Goal: Transaction & Acquisition: Obtain resource

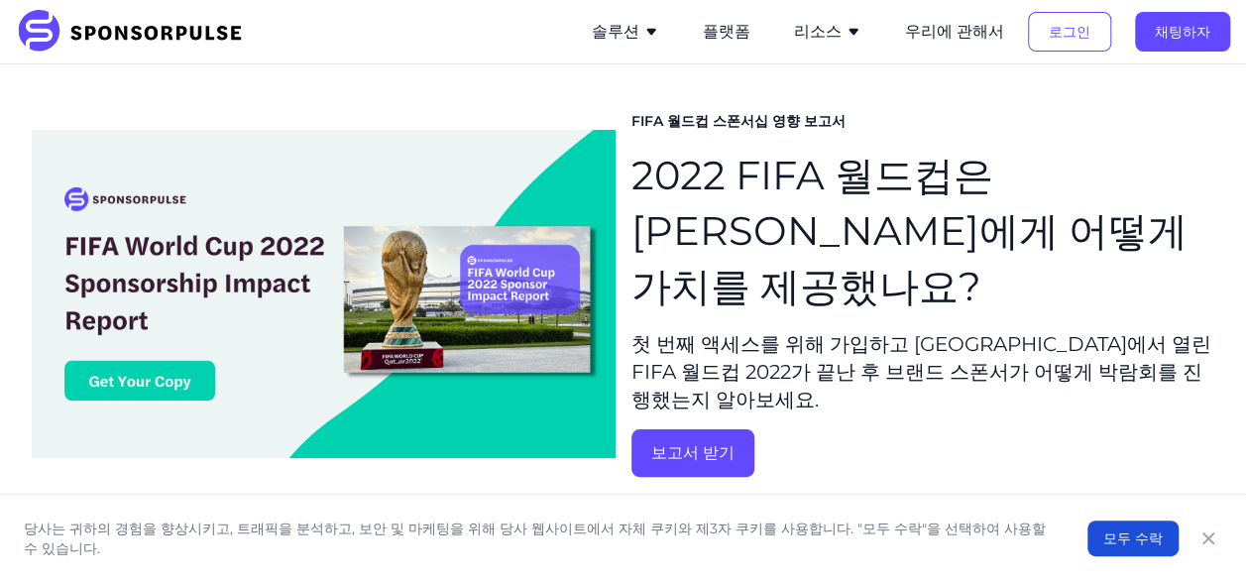
scroll to position [99, 0]
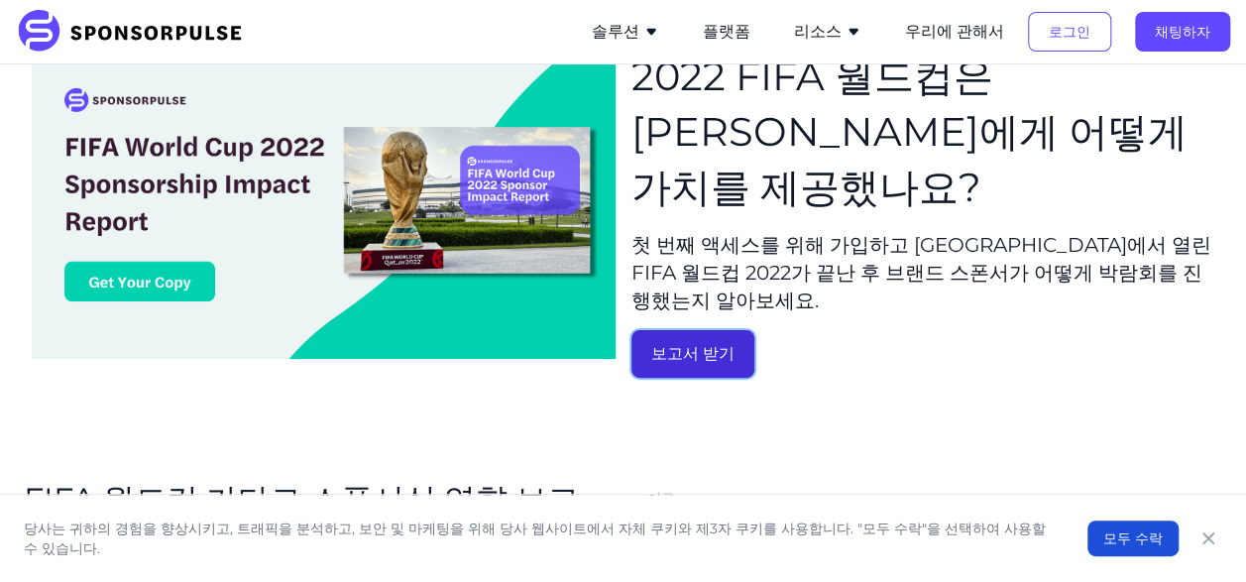
click at [735, 330] on button "보고서 받기" at bounding box center [692, 354] width 123 height 48
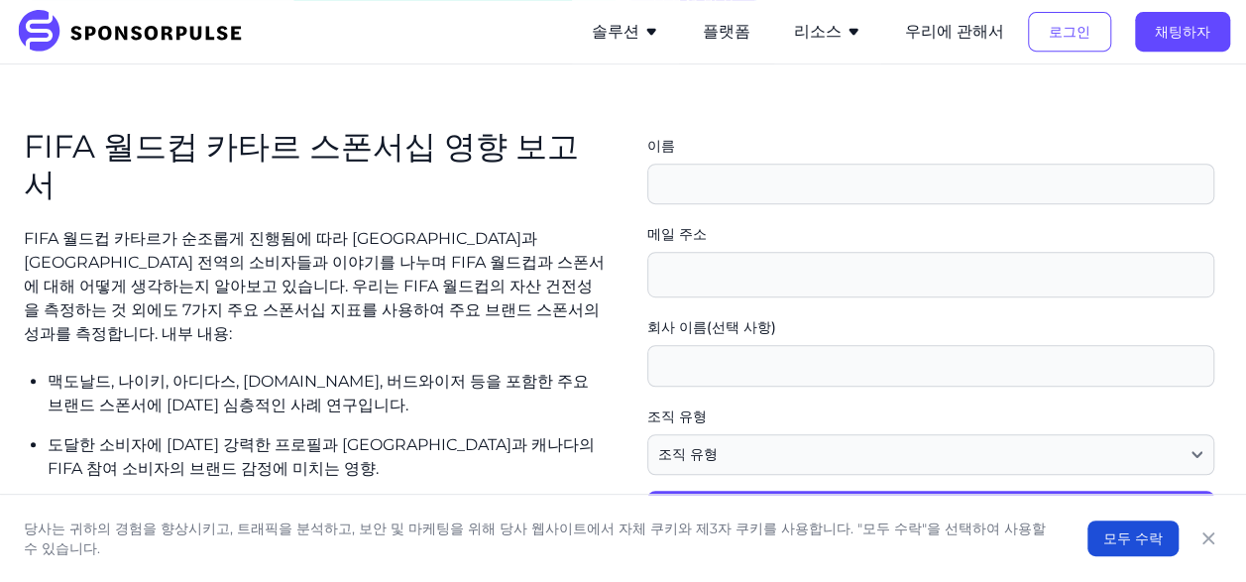
scroll to position [460, 0]
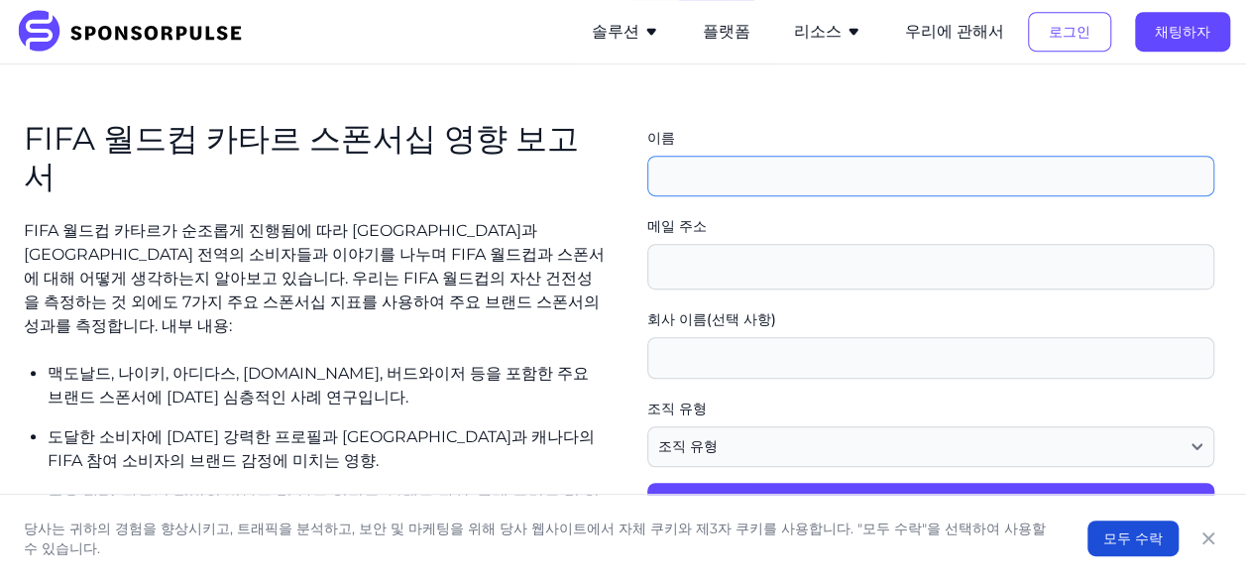
click at [719, 156] on input "이름" at bounding box center [931, 177] width 568 height 42
type input "MINA"
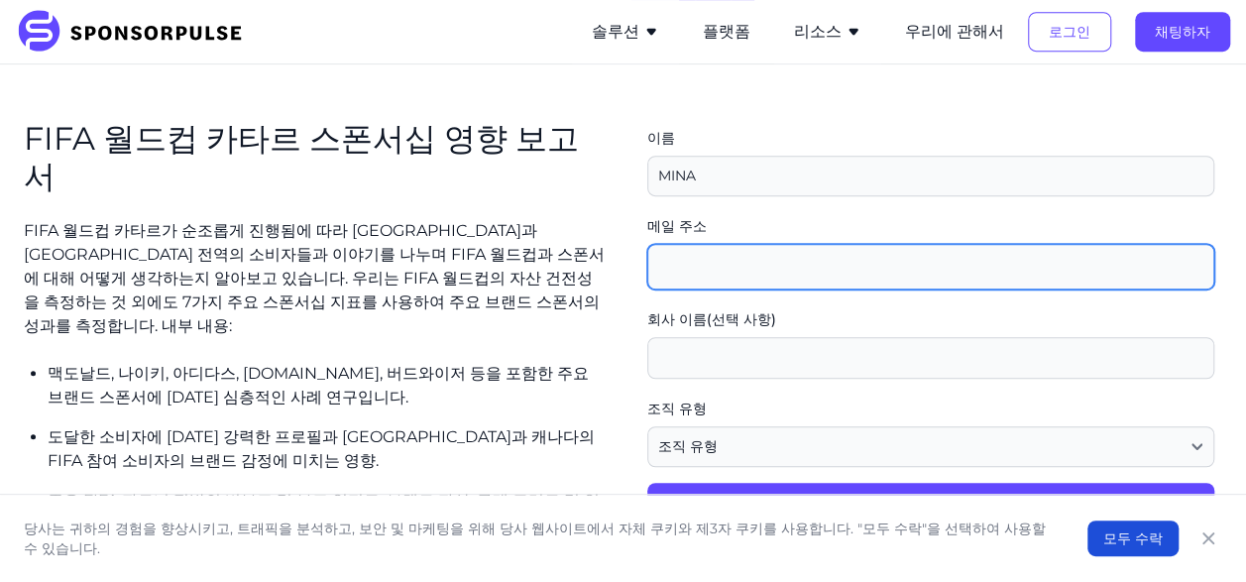
click at [729, 244] on input "메일 주소" at bounding box center [931, 267] width 568 height 46
type input "[EMAIL_ADDRESS][DOMAIN_NAME]"
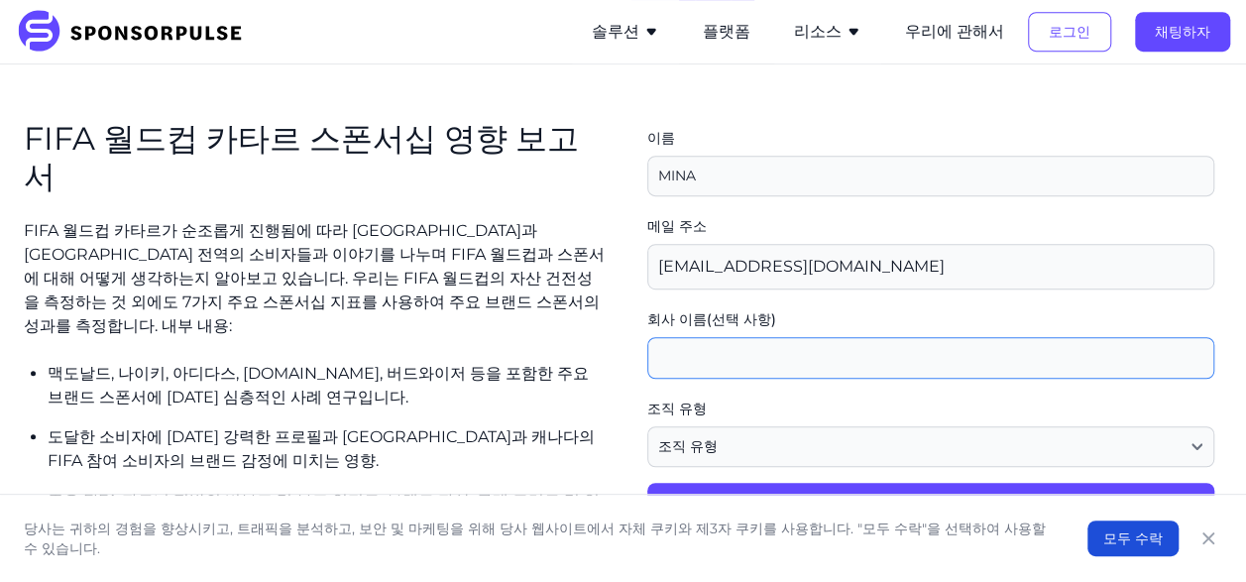
click at [754, 337] on input "회사 이름(선택 사항)" at bounding box center [931, 358] width 568 height 42
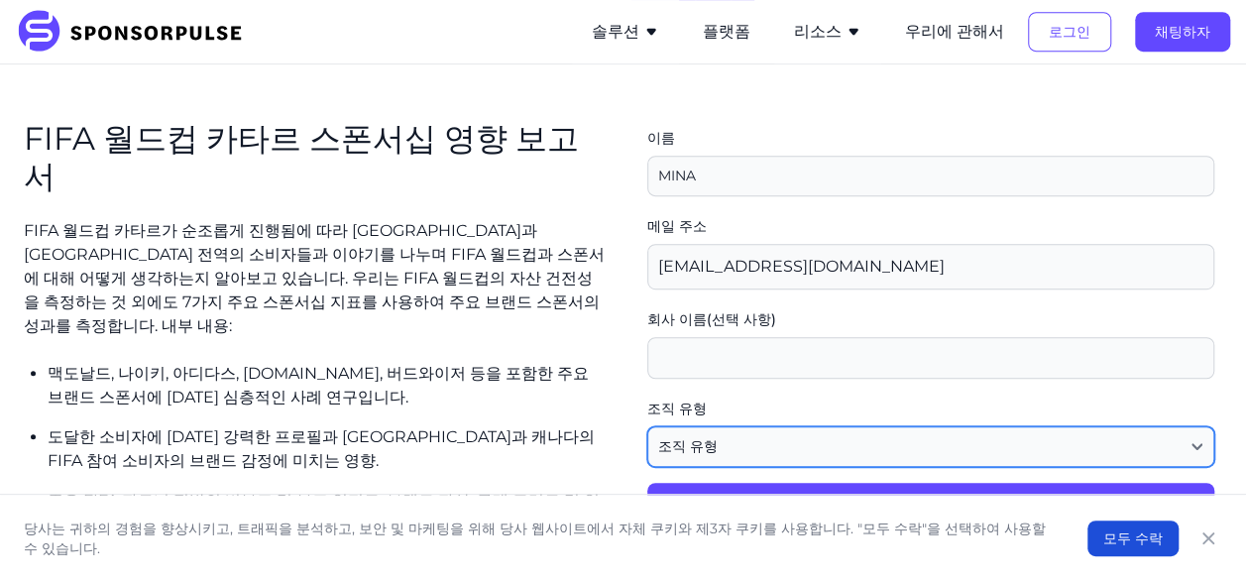
click at [688, 426] on select "조직 유형 대행사 또는 컨설팅 재산 브랜드(스폰서) 다른" at bounding box center [931, 447] width 568 height 42
select select "Agency or Consultancy"
click at [656, 426] on select "조직 유형 대행사 또는 컨설팅 재산 브랜드(스폰서) 다른" at bounding box center [931, 447] width 568 height 42
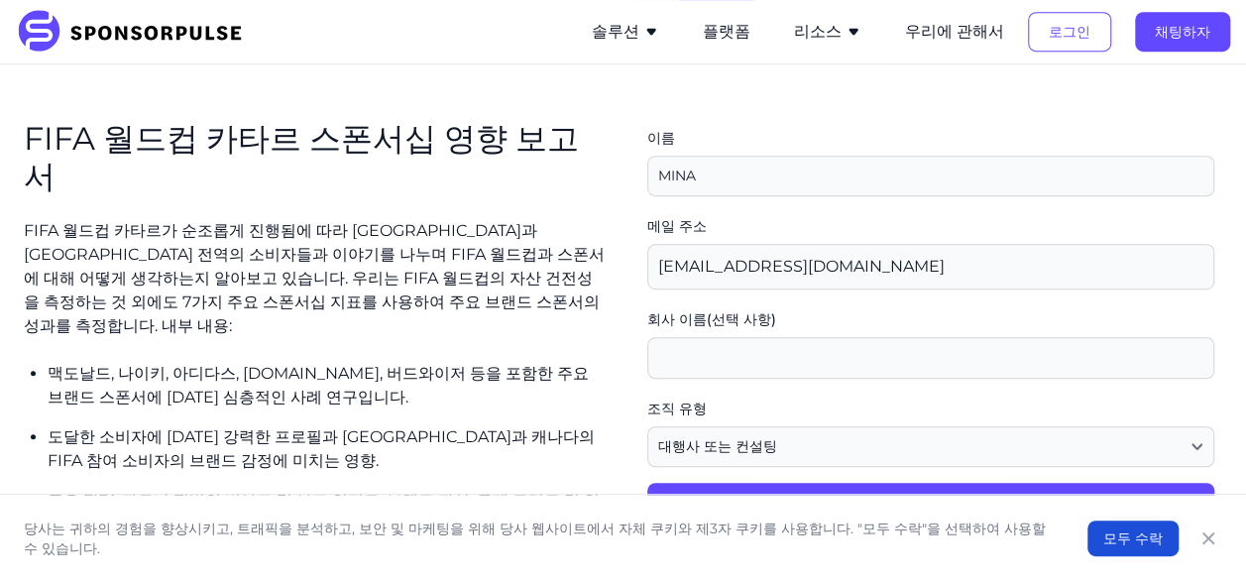
click at [608, 425] on p "도달한 소비자에 [DATE] 강력한 프로필과 [GEOGRAPHIC_DATA]과 캐나다의 FIFA 참여 소비자의 브랜드 감정에 미치는 영향." at bounding box center [328, 449] width 560 height 48
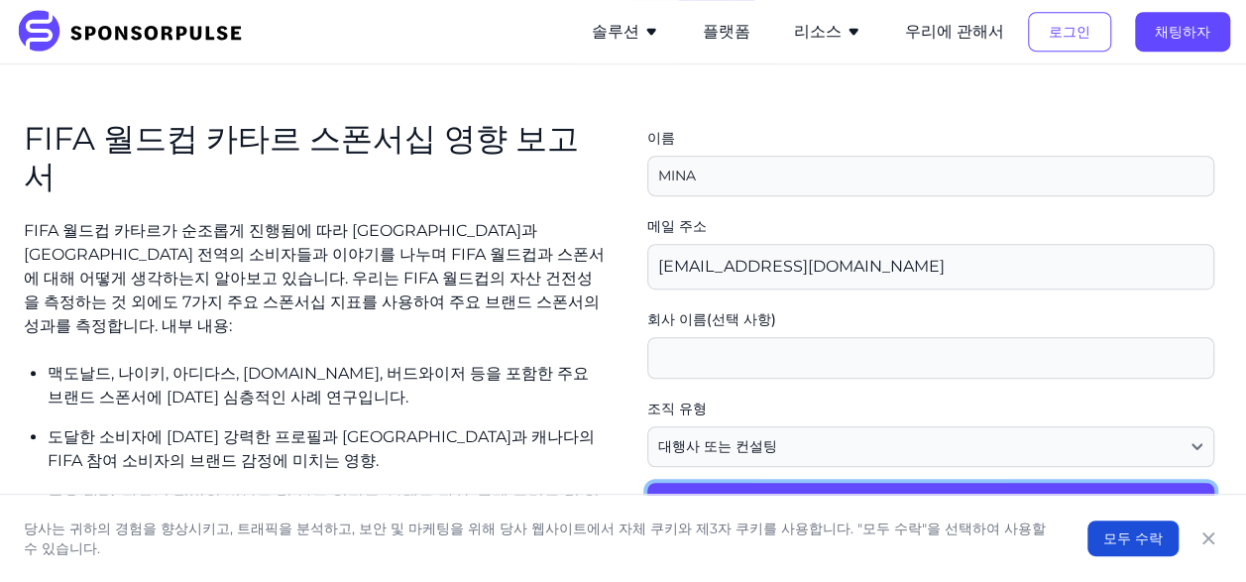
click at [784, 483] on button "전송" at bounding box center [931, 503] width 568 height 40
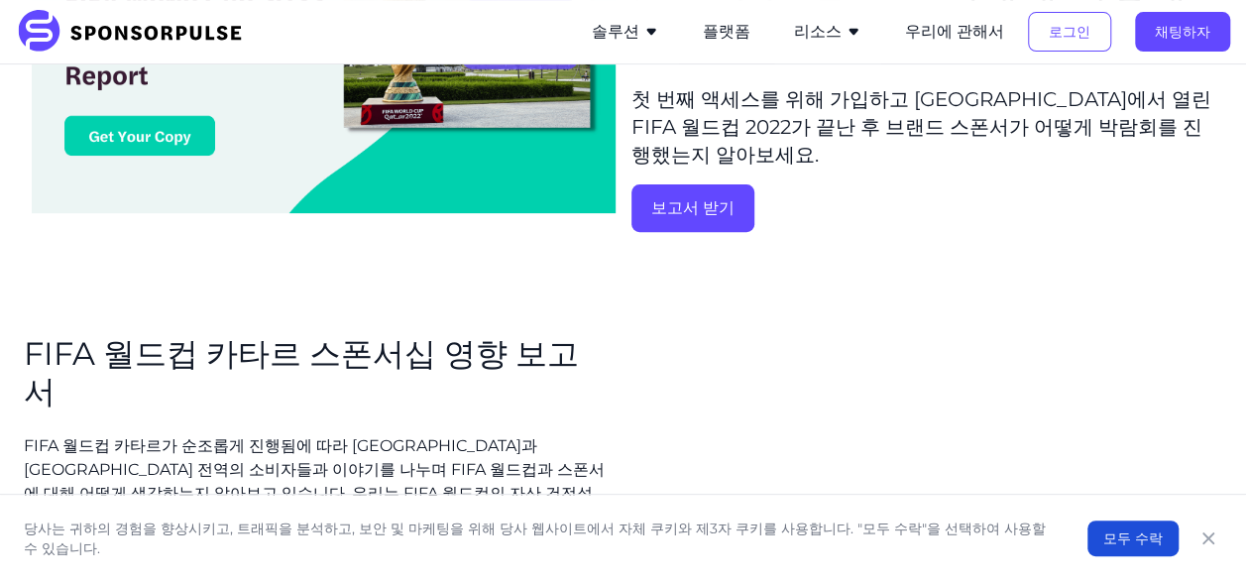
scroll to position [99, 0]
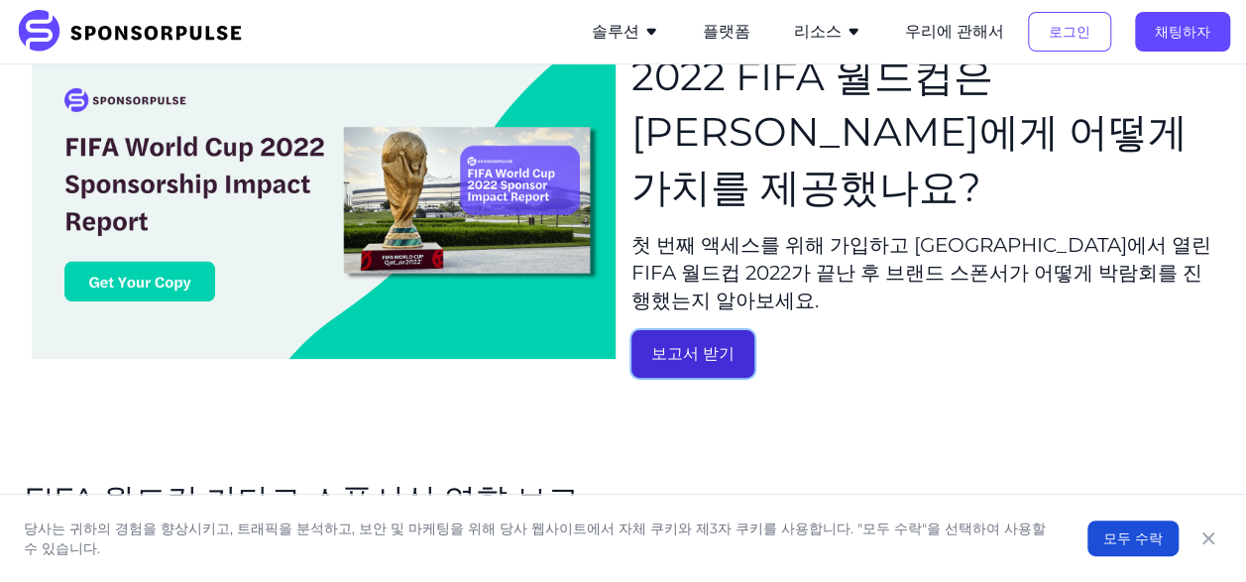
click at [692, 330] on button "보고서 받기" at bounding box center [692, 354] width 123 height 48
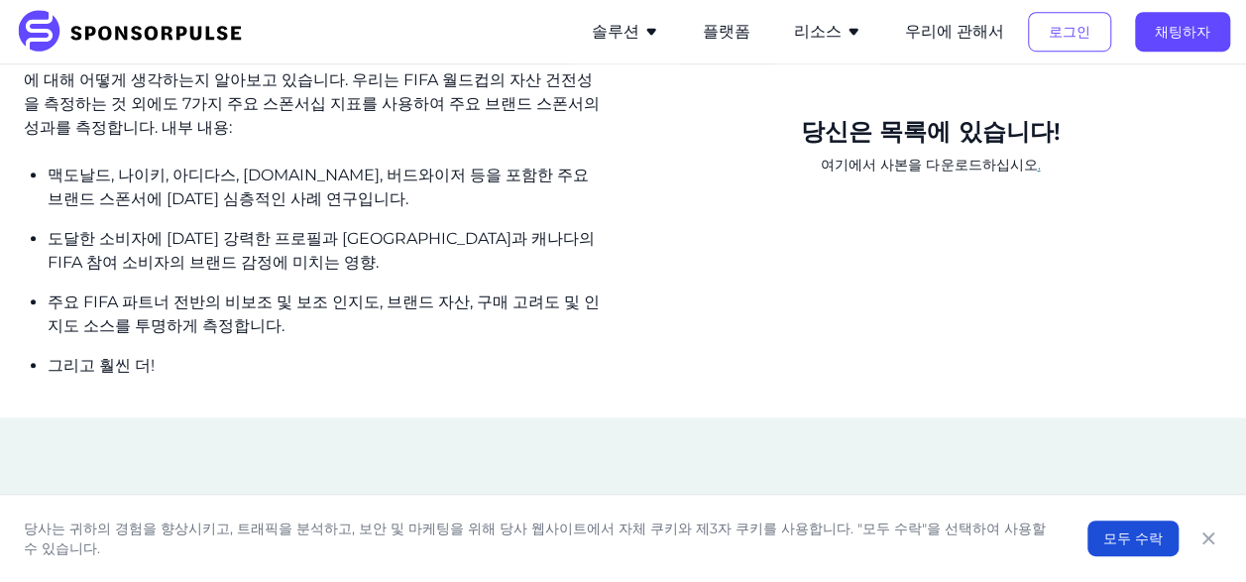
click at [907, 148] on p "여기에서 사본을 다운로드하십시오 ." at bounding box center [931, 166] width 568 height 36
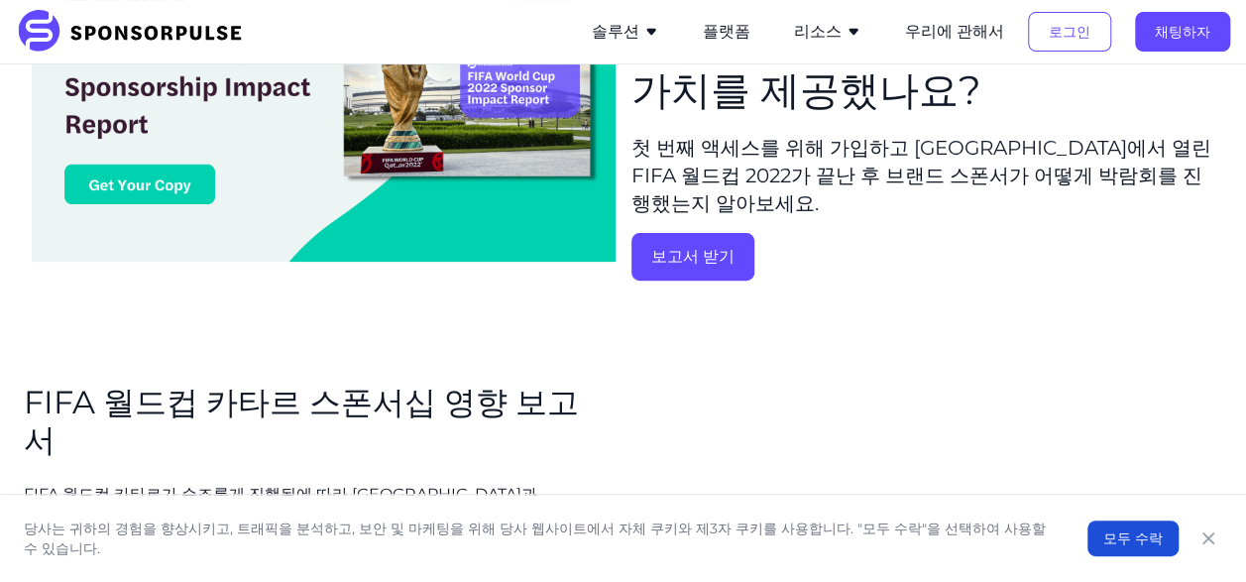
scroll to position [198, 0]
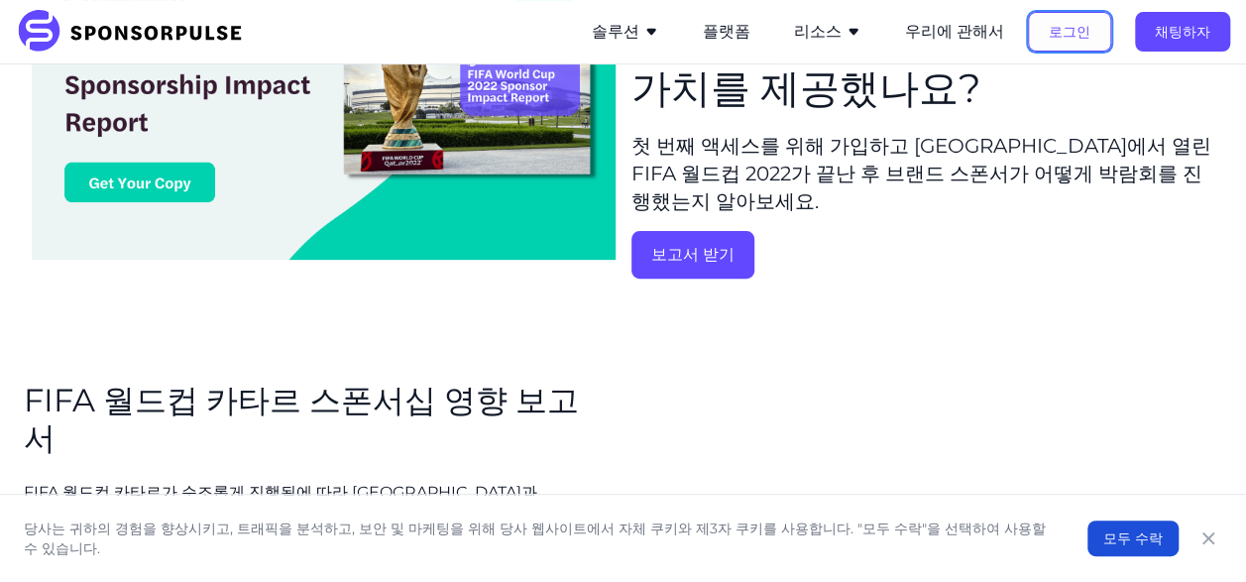
click at [1051, 31] on button "로그인" at bounding box center [1069, 32] width 83 height 40
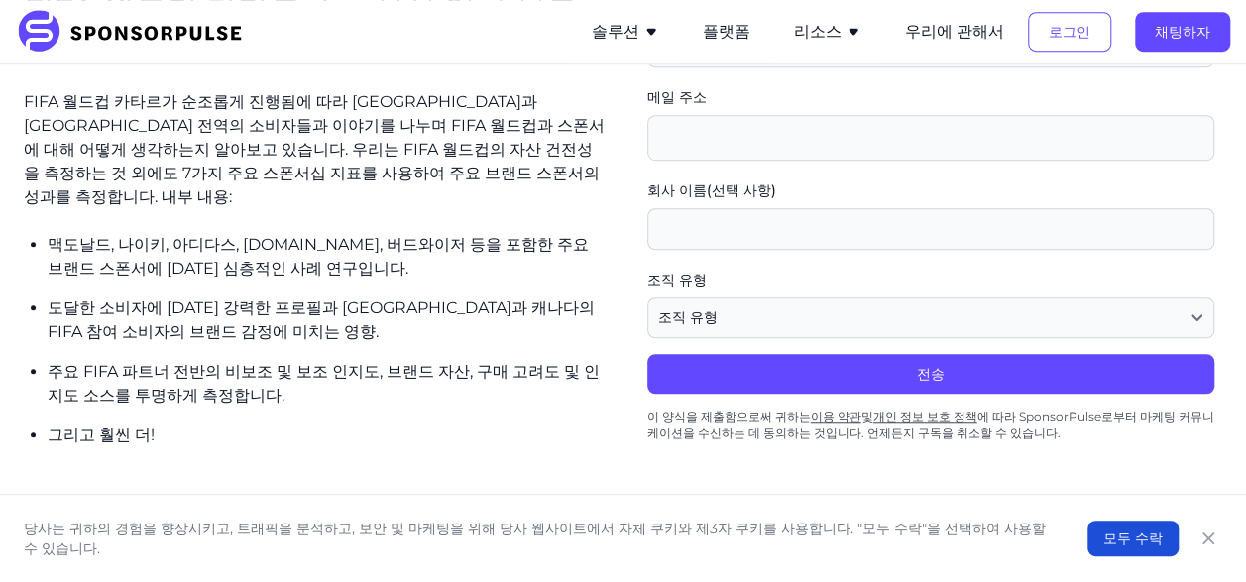
scroll to position [591, 0]
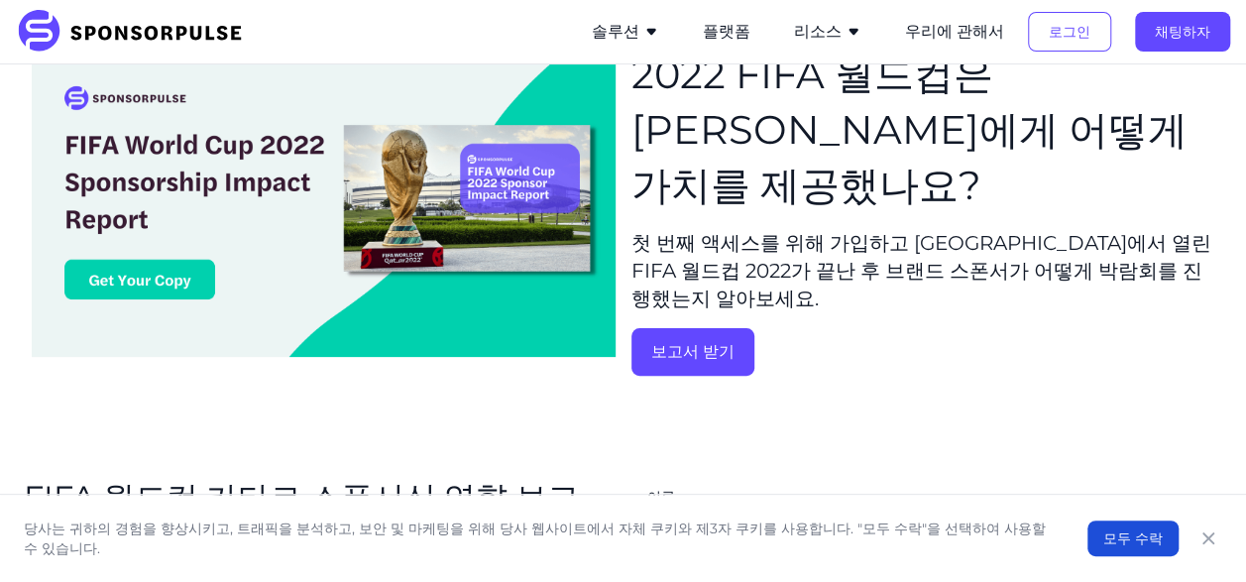
scroll to position [99, 0]
